Goal: Transaction & Acquisition: Purchase product/service

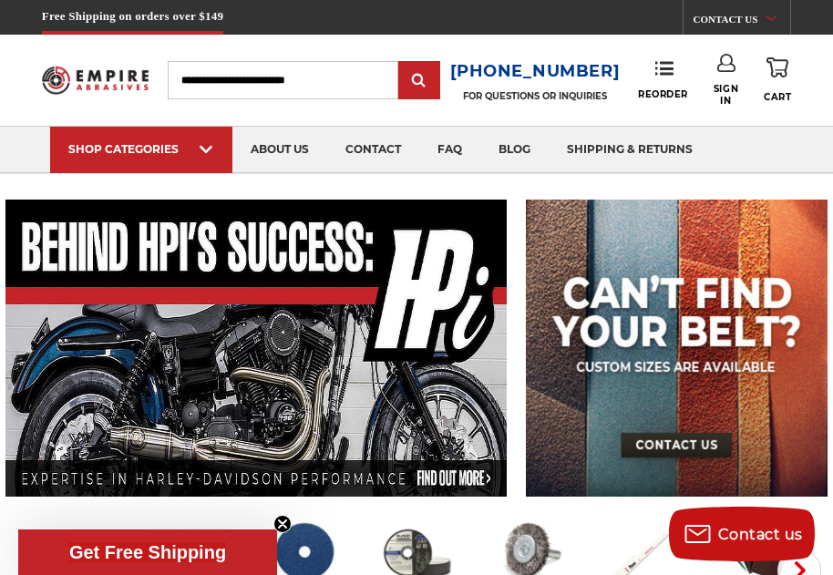
click at [344, 86] on input "Search" at bounding box center [283, 80] width 230 height 38
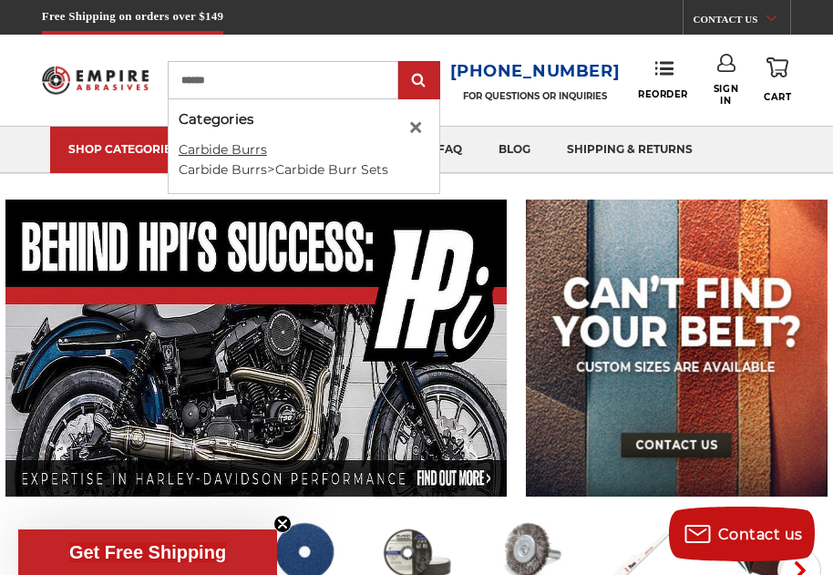
type input "******"
click at [245, 148] on link "Carbide Burrs" at bounding box center [223, 149] width 88 height 16
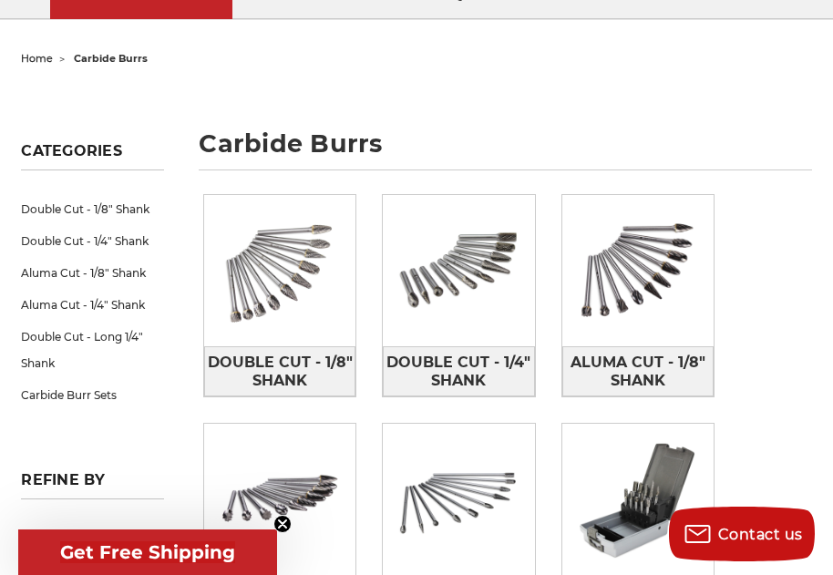
scroll to position [182, 0]
